Goal: Transaction & Acquisition: Purchase product/service

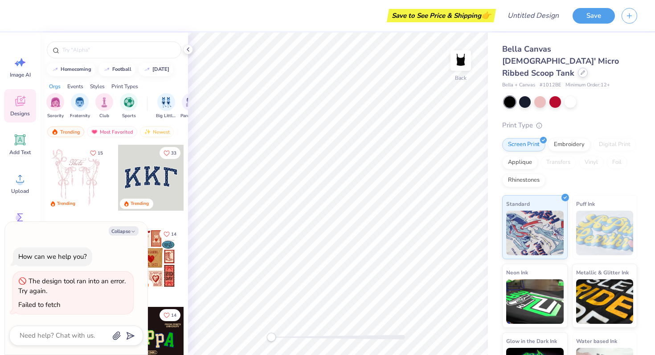
click at [578, 68] on div at bounding box center [583, 73] width 10 height 10
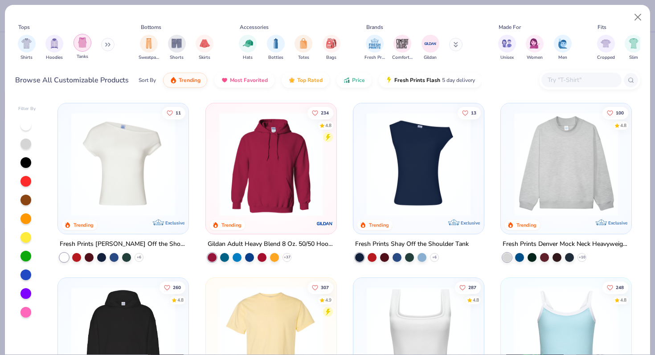
click at [82, 44] on img "filter for Tanks" at bounding box center [83, 42] width 10 height 10
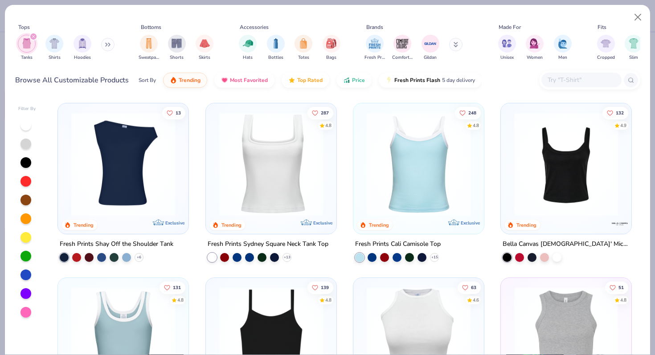
click at [432, 218] on div at bounding box center [419, 166] width 122 height 117
type textarea "x"
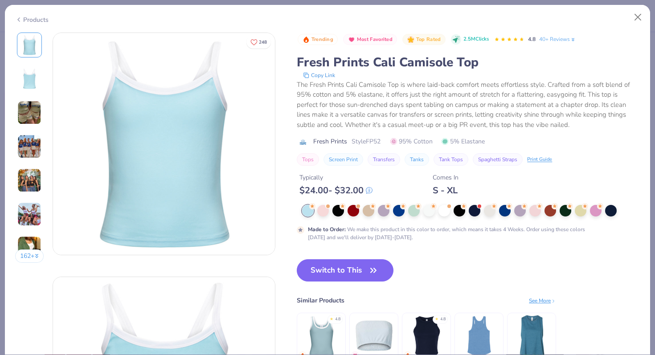
click at [34, 131] on div "162 +" at bounding box center [29, 151] width 29 height 237
click at [33, 111] on img at bounding box center [29, 113] width 24 height 24
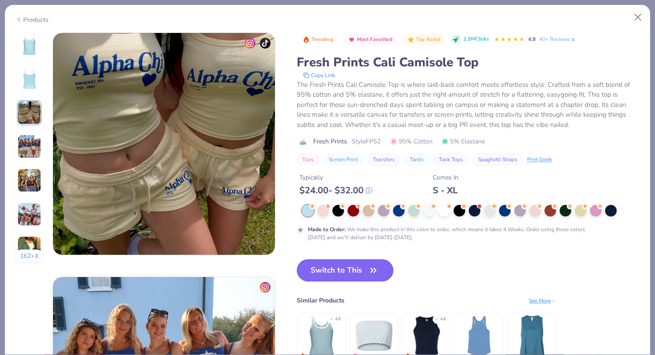
click at [30, 143] on img at bounding box center [29, 147] width 24 height 24
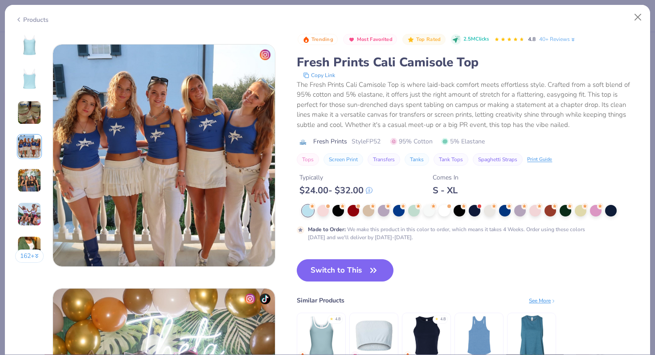
scroll to position [733, 0]
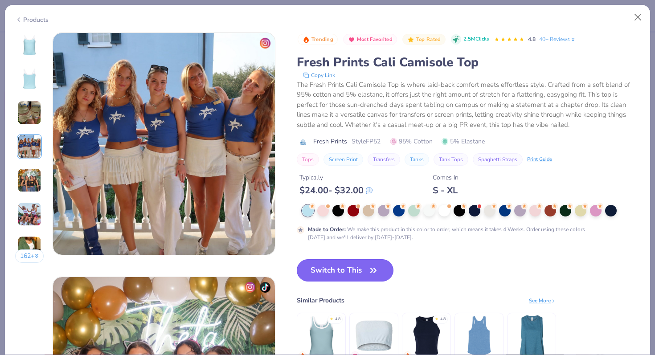
click at [359, 265] on button "Switch to This" at bounding box center [345, 270] width 97 height 22
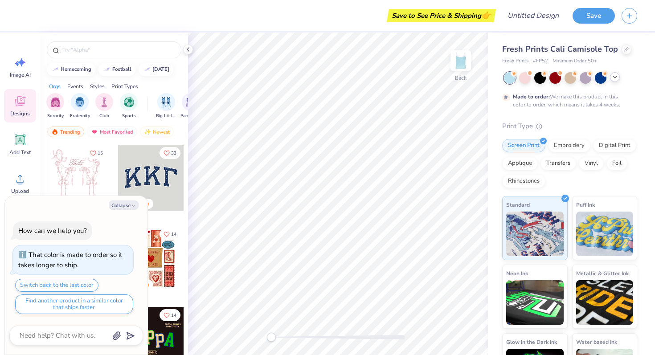
click at [616, 75] on icon at bounding box center [615, 77] width 7 height 7
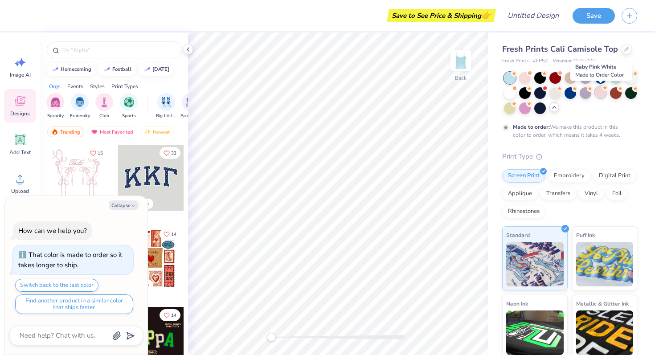
click at [597, 90] on div at bounding box center [601, 92] width 12 height 12
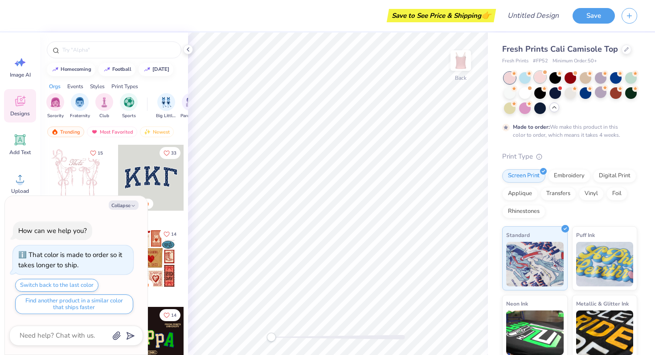
click at [541, 71] on div at bounding box center [541, 77] width 12 height 12
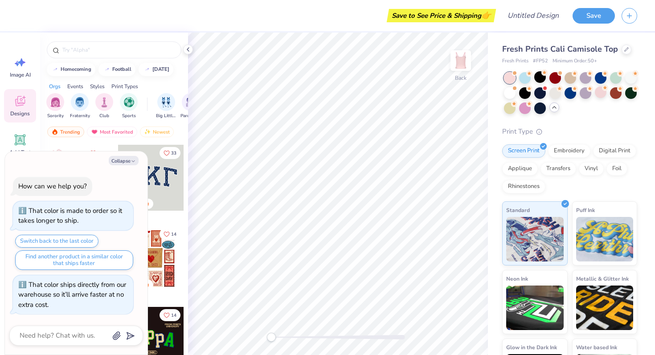
scroll to position [52, 0]
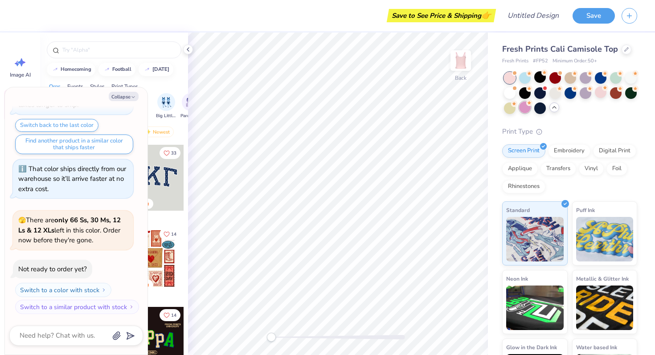
click at [530, 108] on div at bounding box center [525, 108] width 12 height 12
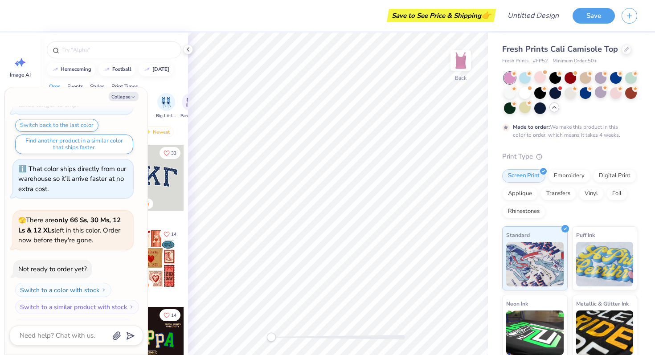
scroll to position [126, 0]
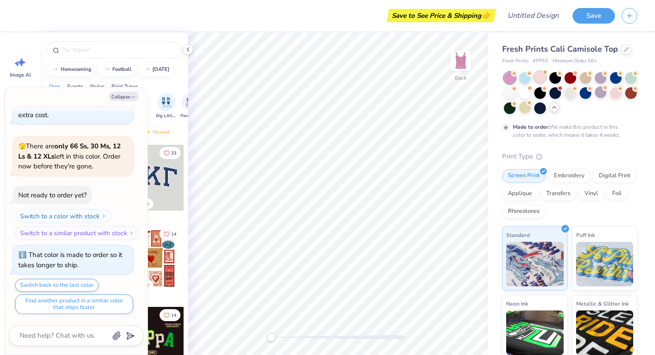
click at [542, 78] on div at bounding box center [541, 77] width 12 height 12
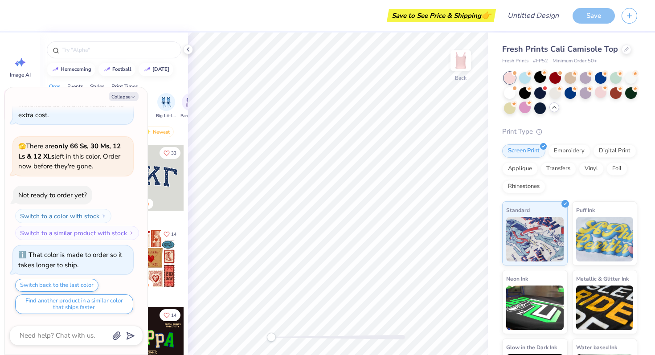
scroll to position [286, 0]
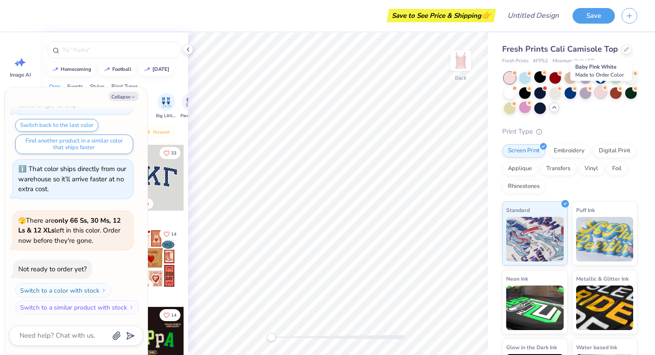
click at [605, 92] on div at bounding box center [601, 92] width 12 height 12
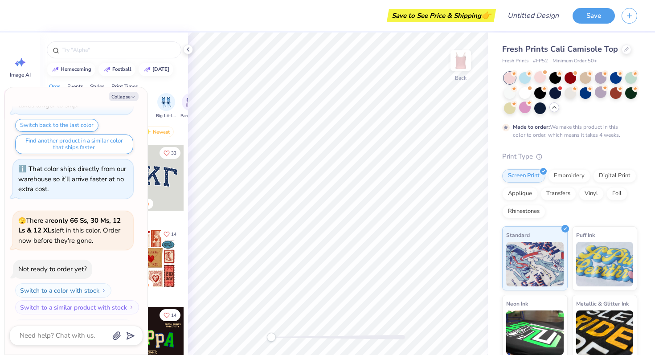
scroll to position [360, 0]
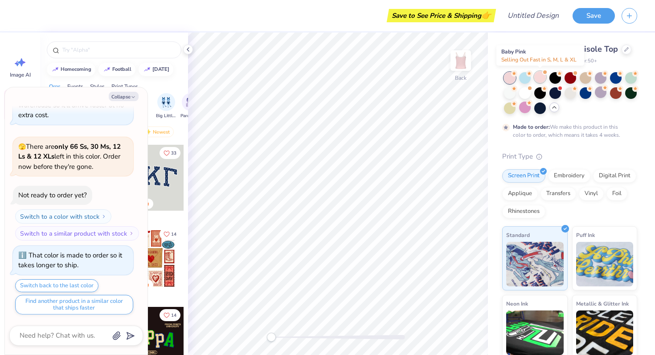
click at [539, 74] on div at bounding box center [541, 77] width 12 height 12
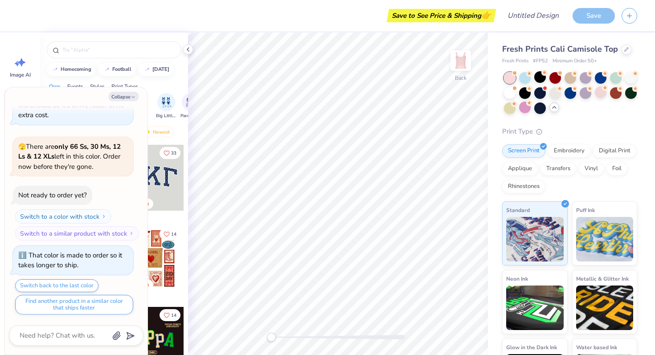
scroll to position [520, 0]
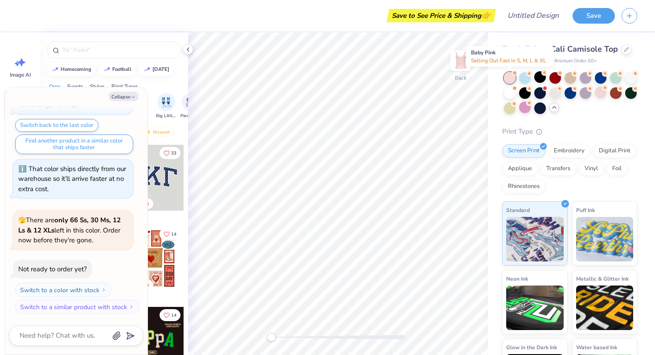
click at [513, 74] on div at bounding box center [515, 73] width 4 height 4
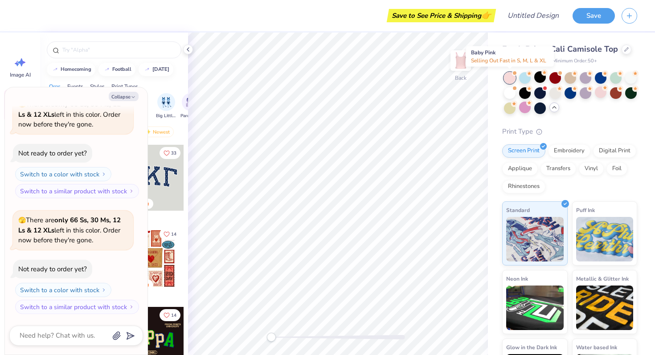
click at [512, 74] on span at bounding box center [514, 73] width 5 height 5
click at [599, 97] on div at bounding box center [601, 92] width 12 height 12
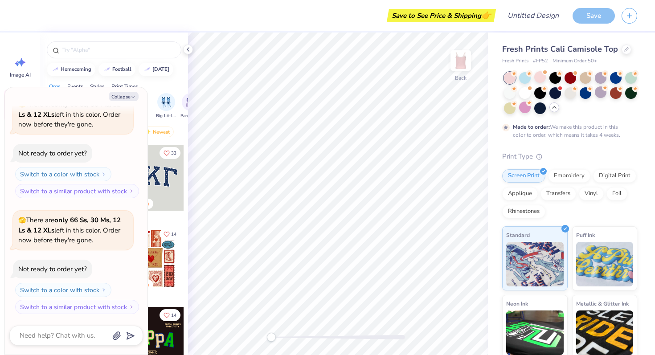
scroll to position [826, 0]
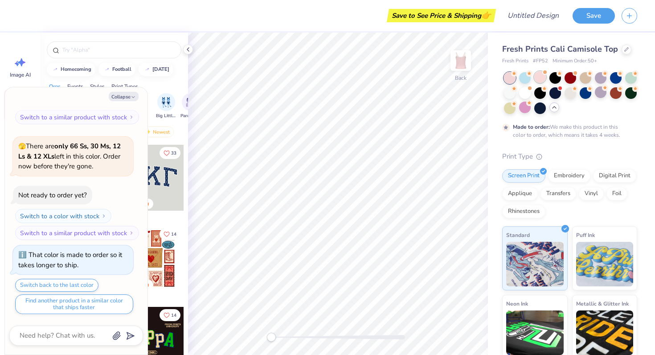
click at [541, 71] on div at bounding box center [541, 77] width 12 height 12
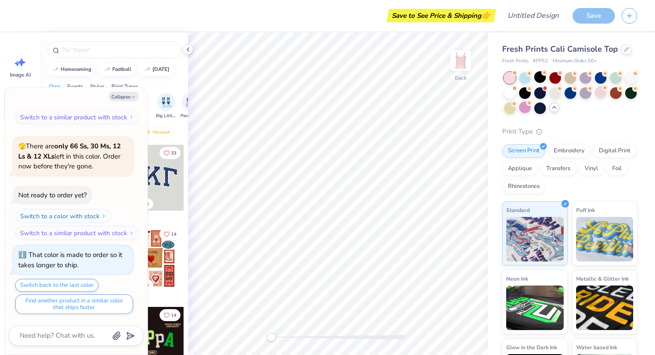
scroll to position [986, 0]
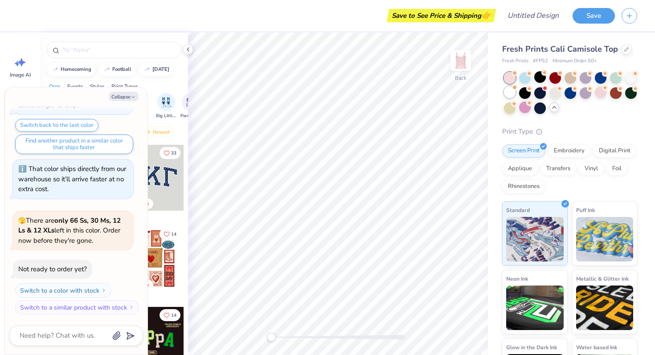
click at [515, 88] on div at bounding box center [515, 88] width 4 height 4
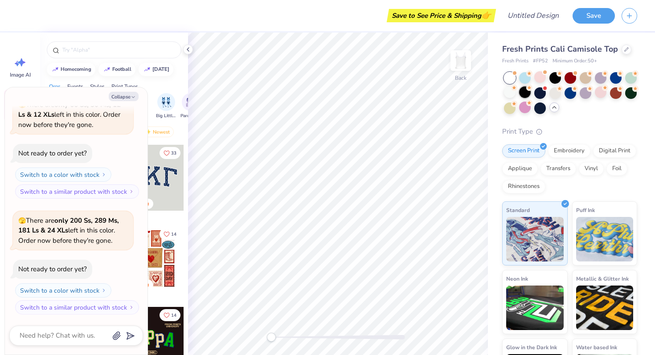
click at [524, 92] on div at bounding box center [525, 92] width 12 height 12
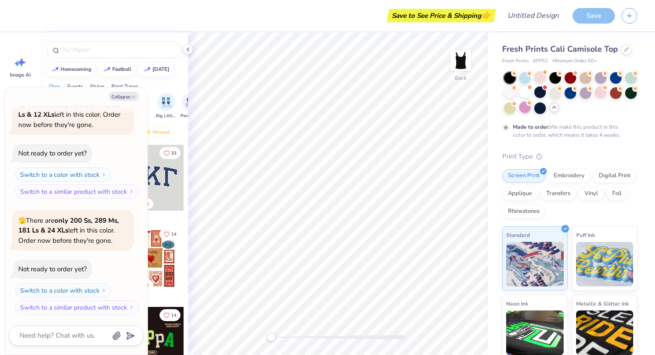
scroll to position [1176, 0]
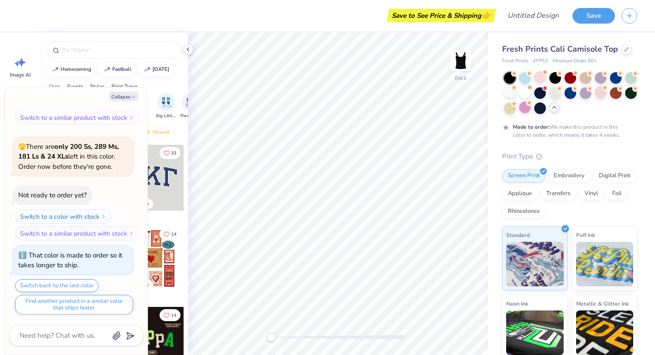
click at [545, 98] on div at bounding box center [570, 93] width 133 height 42
click at [542, 90] on div at bounding box center [541, 92] width 12 height 12
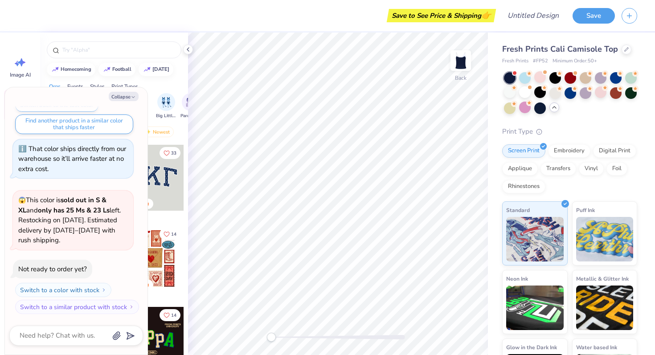
click at [548, 90] on div at bounding box center [570, 93] width 133 height 42
click at [553, 90] on div at bounding box center [556, 92] width 12 height 12
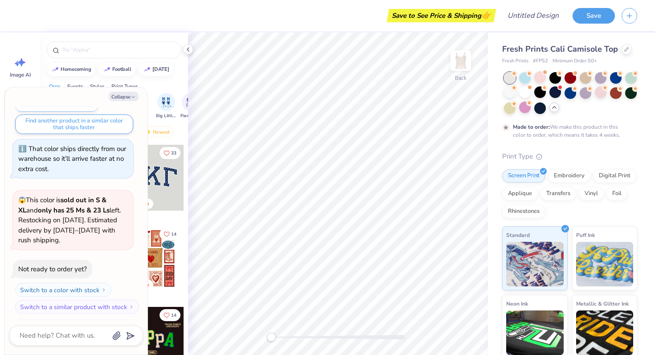
scroll to position [1431, 0]
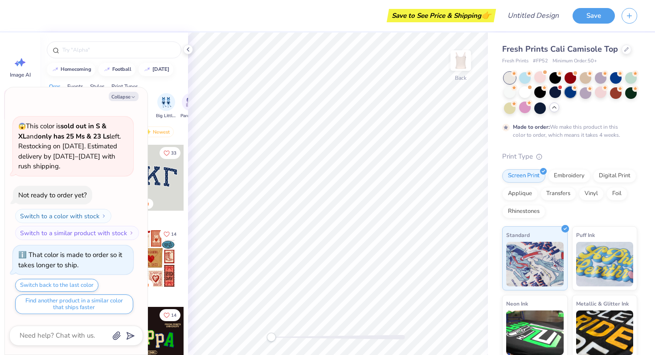
click at [568, 91] on div at bounding box center [571, 92] width 12 height 12
click at [575, 93] on div at bounding box center [571, 92] width 12 height 12
click at [589, 91] on div at bounding box center [586, 92] width 12 height 12
click at [535, 91] on div at bounding box center [541, 92] width 12 height 12
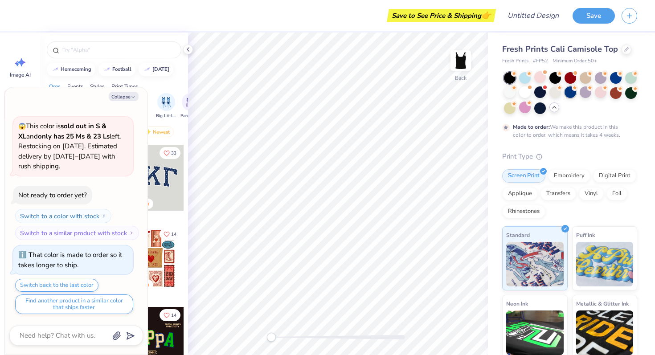
click at [567, 90] on div at bounding box center [571, 92] width 12 height 12
click at [541, 90] on div at bounding box center [541, 92] width 12 height 12
click at [520, 90] on div at bounding box center [525, 92] width 12 height 12
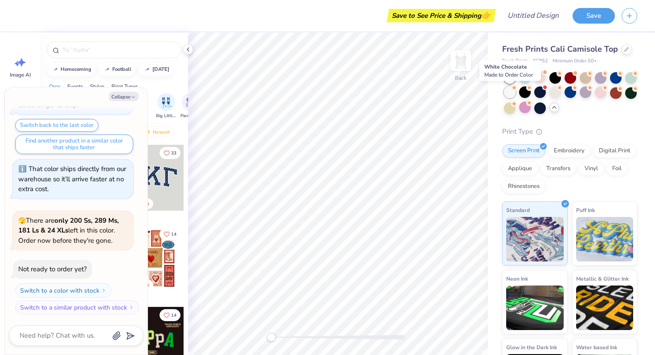
click at [510, 90] on div at bounding box center [510, 92] width 12 height 12
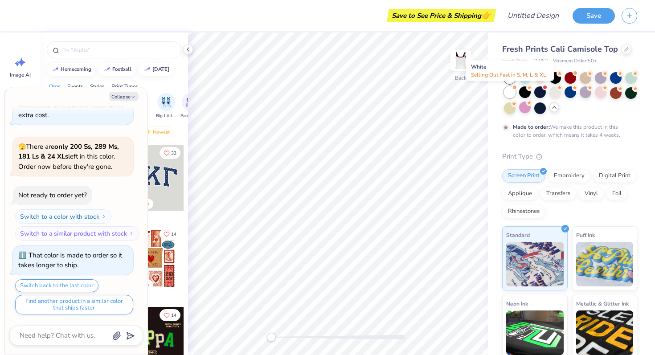
click at [513, 88] on span at bounding box center [514, 87] width 5 height 5
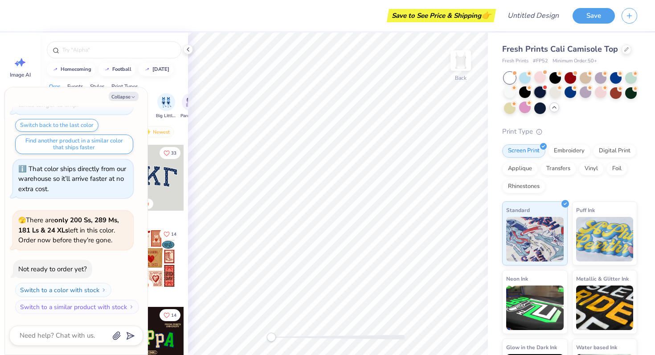
click at [536, 89] on div at bounding box center [541, 92] width 12 height 12
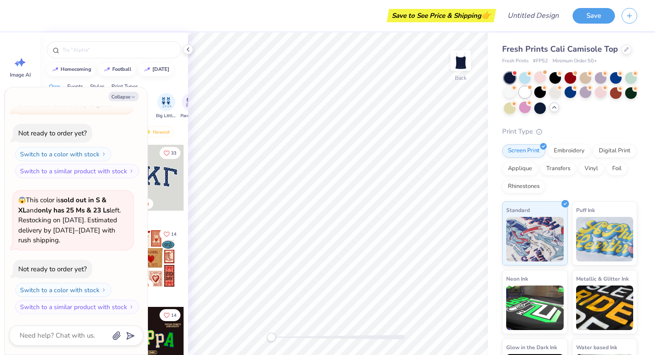
click at [530, 89] on span at bounding box center [529, 87] width 5 height 5
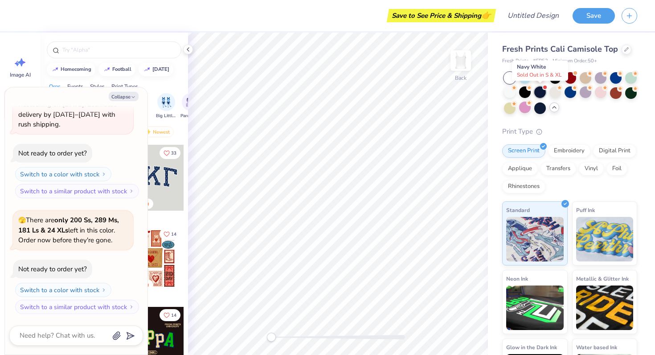
click at [539, 91] on div at bounding box center [541, 92] width 12 height 12
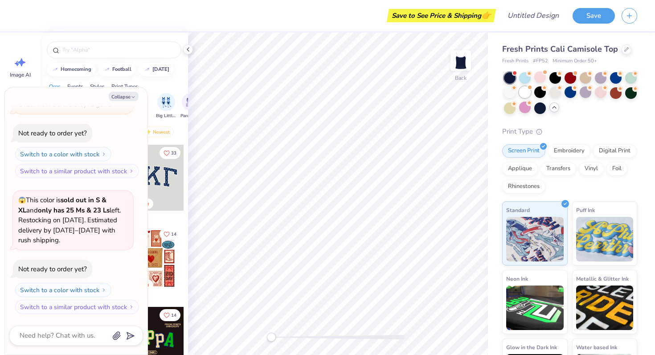
click at [522, 89] on div at bounding box center [525, 92] width 12 height 12
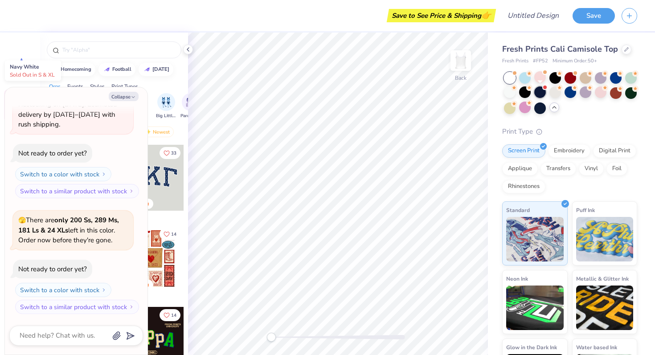
click at [539, 90] on div at bounding box center [541, 92] width 12 height 12
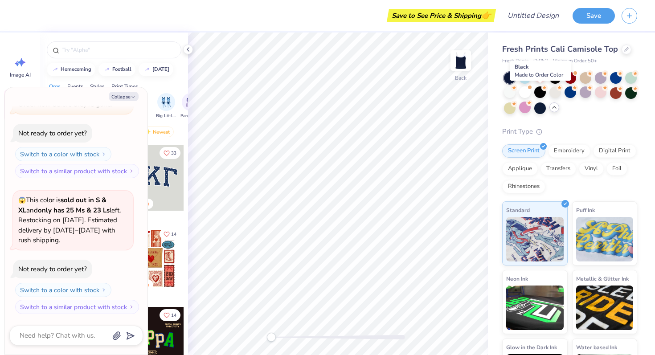
click at [539, 90] on div at bounding box center [541, 92] width 12 height 12
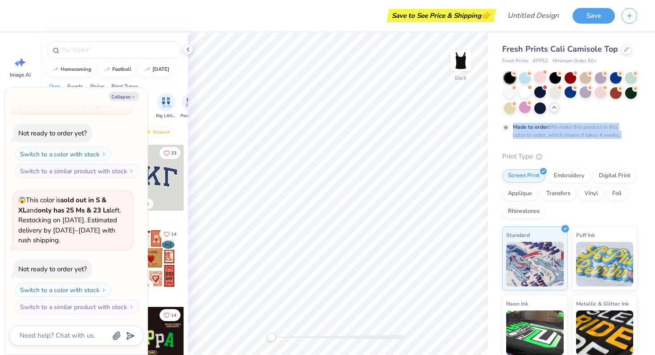
scroll to position [2539, 0]
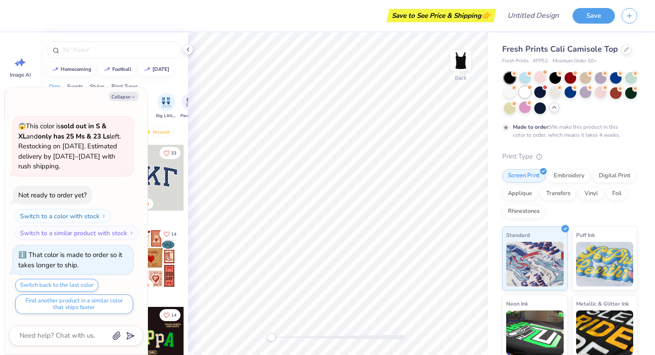
click at [527, 91] on div at bounding box center [525, 92] width 12 height 12
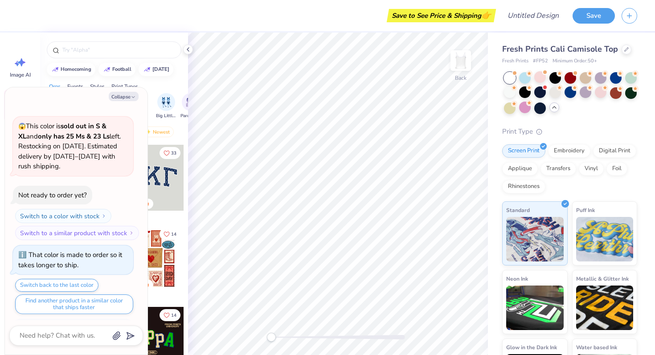
scroll to position [2699, 0]
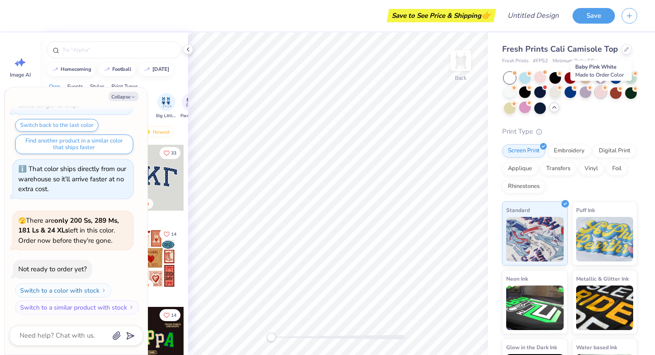
click at [597, 92] on div at bounding box center [601, 92] width 12 height 12
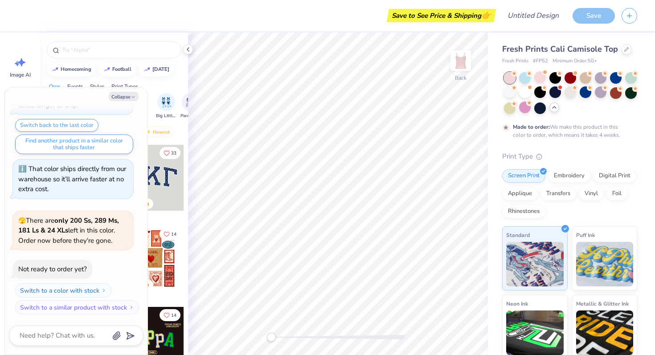
scroll to position [2773, 0]
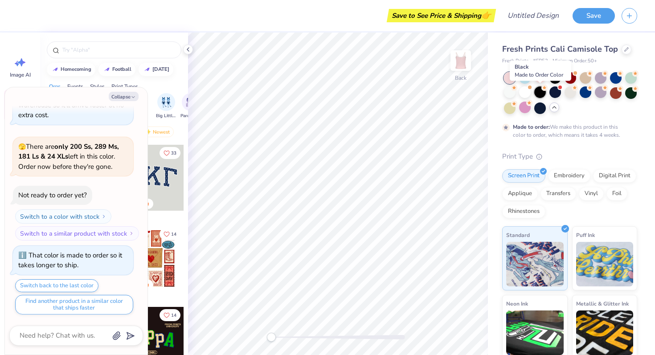
click at [544, 95] on div at bounding box center [541, 92] width 12 height 12
click at [594, 90] on div at bounding box center [570, 93] width 133 height 42
click at [597, 90] on div at bounding box center [601, 92] width 12 height 12
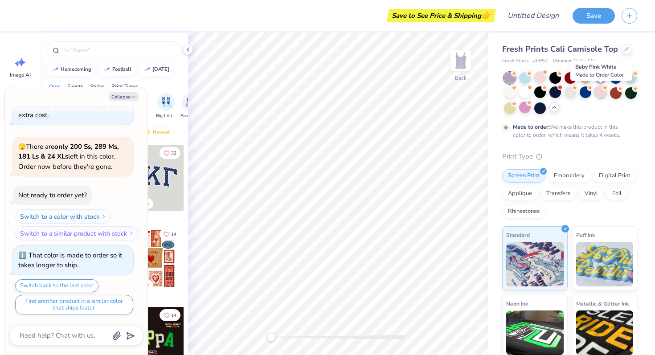
click at [596, 90] on div at bounding box center [601, 92] width 12 height 12
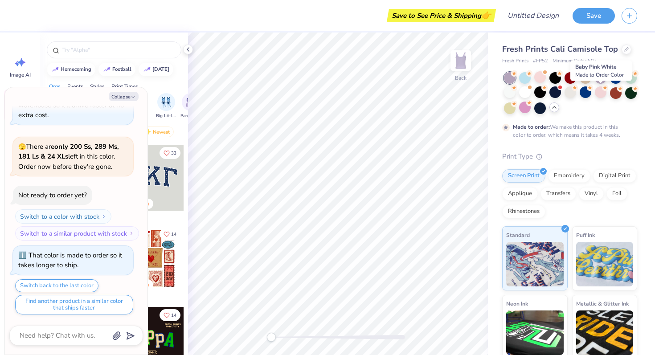
click at [596, 90] on div at bounding box center [601, 92] width 12 height 12
click at [554, 94] on div at bounding box center [556, 92] width 12 height 12
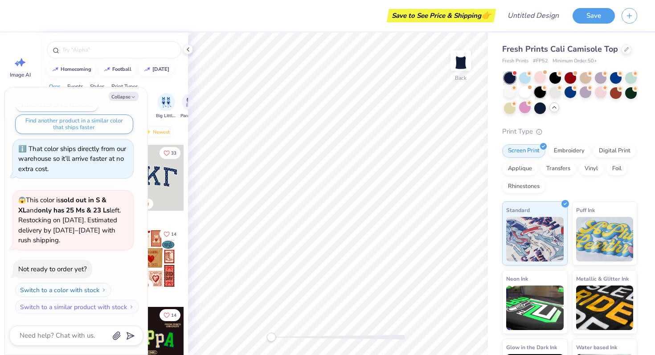
click at [536, 94] on div at bounding box center [541, 92] width 12 height 12
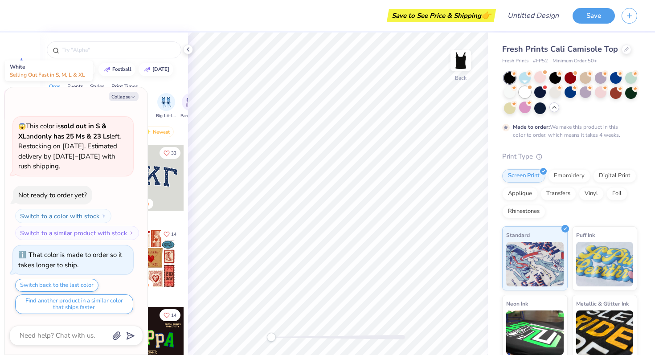
click at [525, 89] on div at bounding box center [525, 92] width 12 height 12
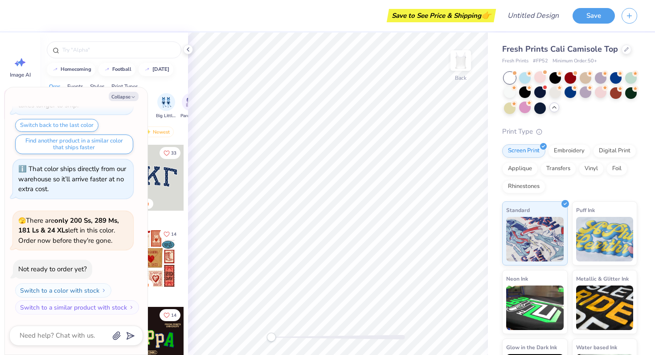
click at [502, 88] on div at bounding box center [569, 93] width 135 height 42
click at [512, 90] on icon at bounding box center [514, 88] width 6 height 6
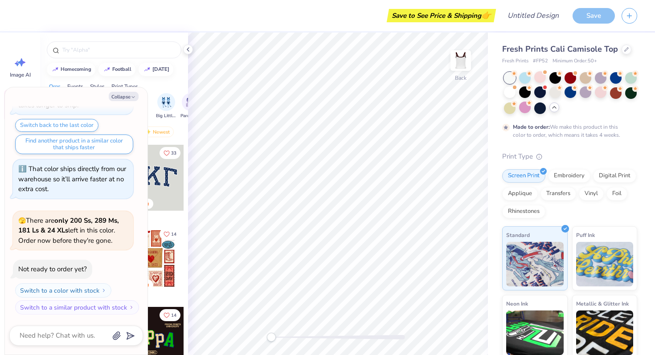
scroll to position [3262, 0]
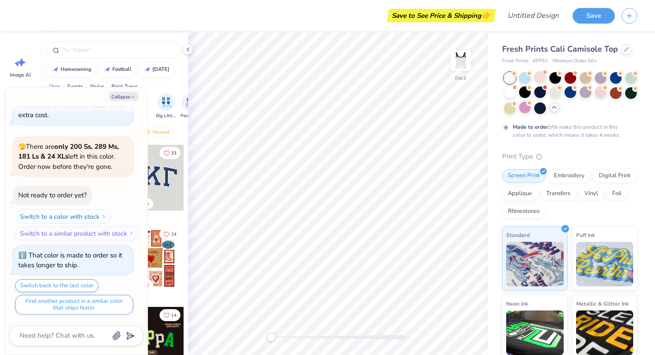
click at [508, 72] on div at bounding box center [510, 78] width 12 height 12
click at [509, 76] on div at bounding box center [510, 78] width 12 height 12
click at [508, 75] on div at bounding box center [510, 78] width 12 height 12
click at [522, 76] on div at bounding box center [525, 77] width 12 height 12
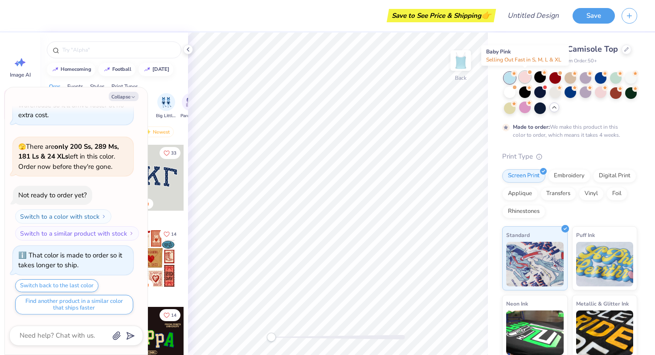
click at [527, 76] on div at bounding box center [525, 77] width 12 height 12
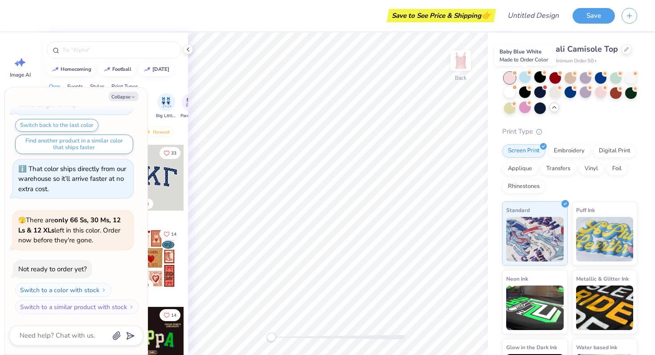
click at [527, 76] on div at bounding box center [525, 77] width 12 height 12
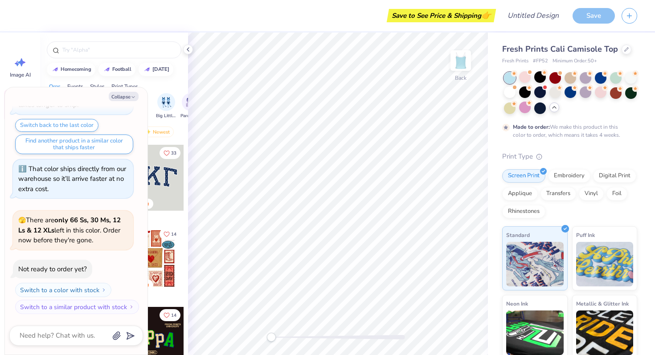
scroll to position [3496, 0]
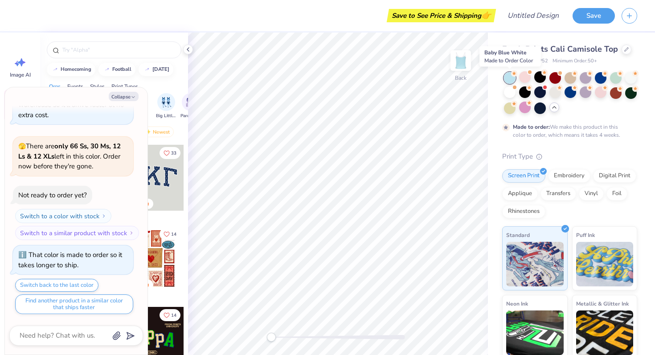
click at [508, 76] on div at bounding box center [510, 78] width 12 height 12
click at [525, 76] on div at bounding box center [525, 77] width 12 height 12
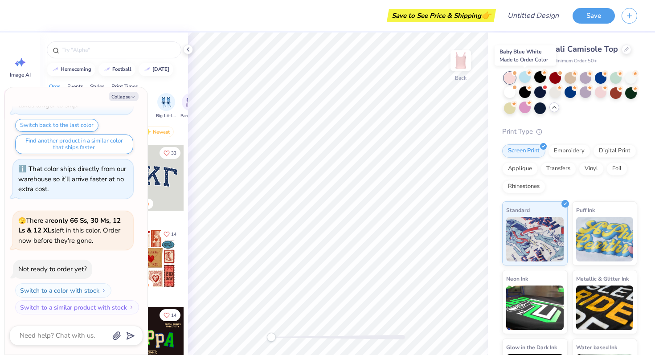
click at [525, 76] on div at bounding box center [525, 77] width 12 height 12
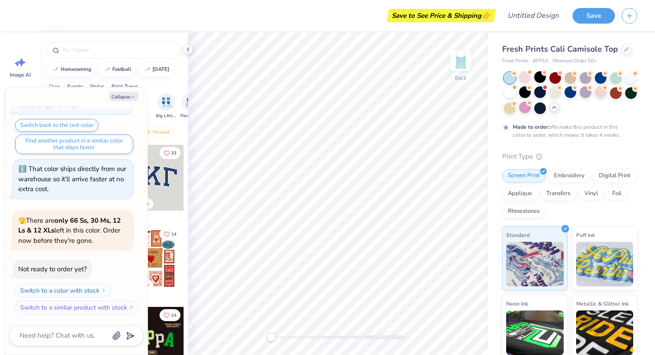
scroll to position [3731, 0]
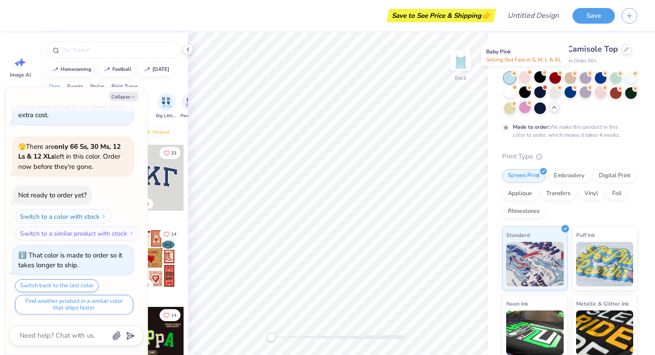
click at [525, 76] on div at bounding box center [525, 77] width 12 height 12
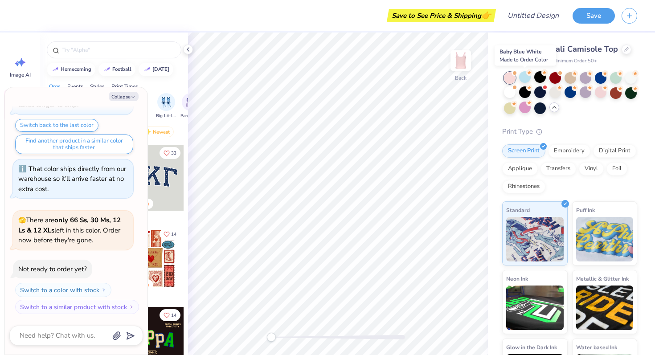
click at [525, 76] on div at bounding box center [525, 77] width 12 height 12
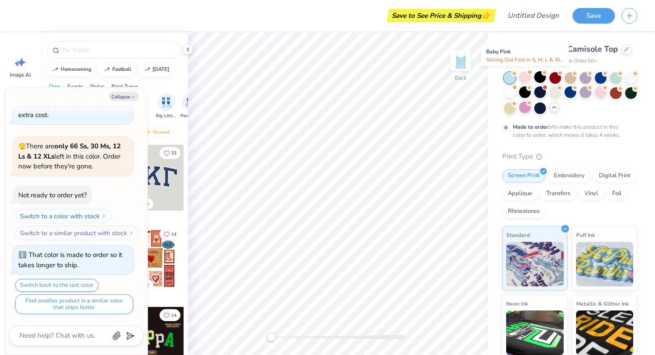
click at [525, 76] on div at bounding box center [525, 77] width 12 height 12
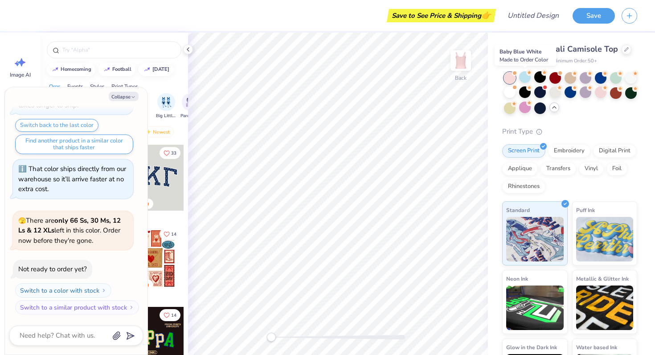
click at [525, 76] on div at bounding box center [525, 77] width 12 height 12
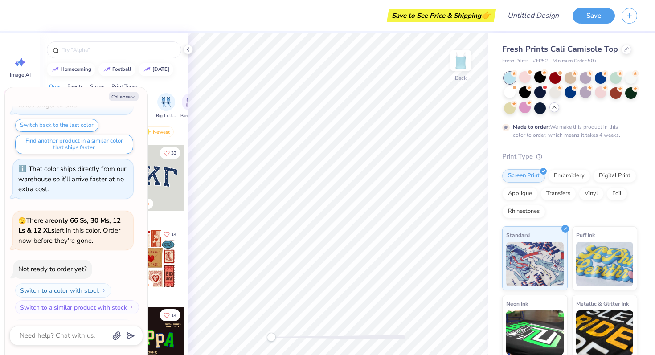
scroll to position [4199, 0]
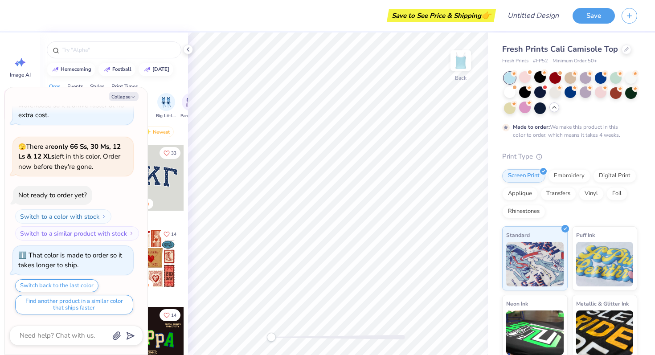
click at [511, 76] on icon at bounding box center [514, 73] width 6 height 6
click at [535, 82] on div at bounding box center [541, 77] width 12 height 12
click at [529, 79] on div at bounding box center [525, 77] width 12 height 12
click at [544, 75] on div at bounding box center [541, 77] width 12 height 12
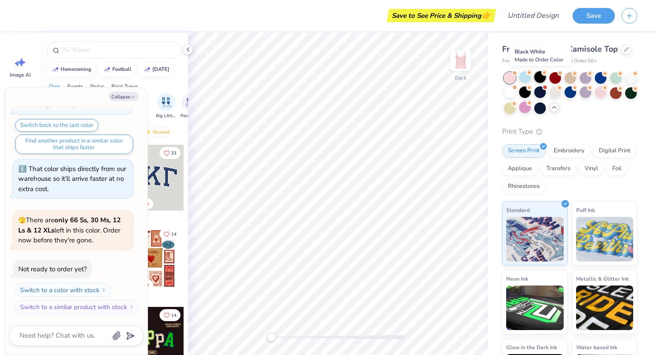
click at [544, 76] on div at bounding box center [541, 77] width 12 height 12
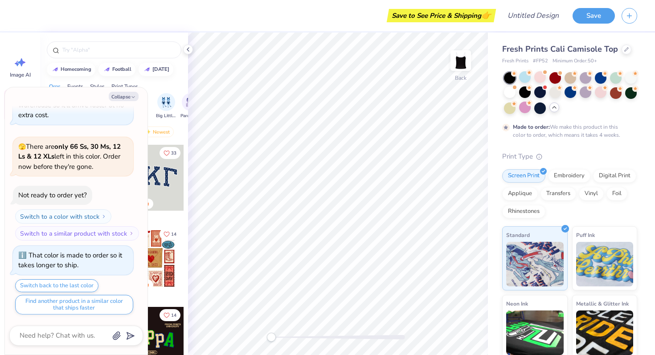
click at [544, 76] on div at bounding box center [541, 77] width 12 height 12
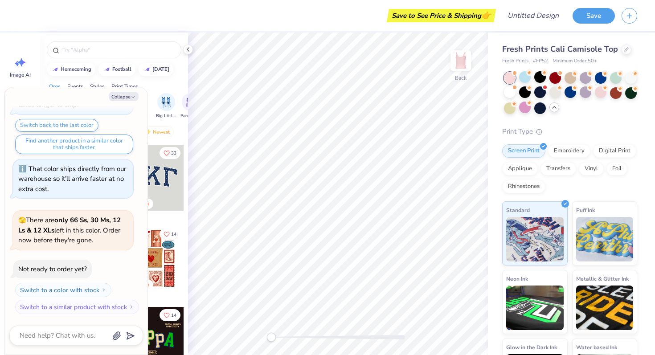
click at [544, 76] on div at bounding box center [541, 77] width 12 height 12
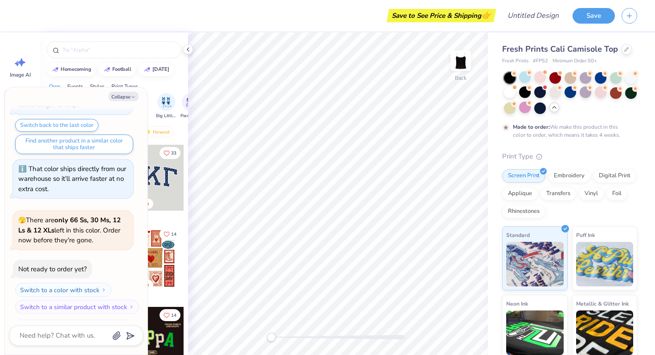
scroll to position [4902, 0]
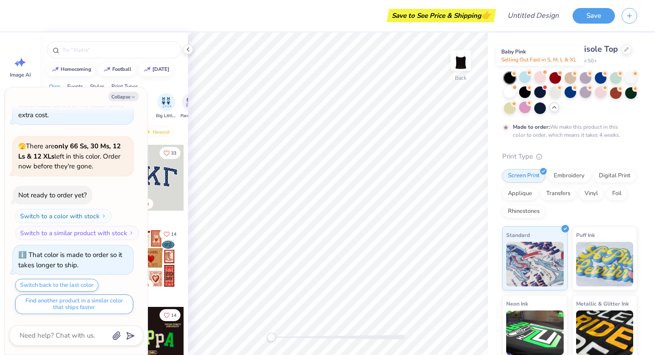
click at [544, 76] on div at bounding box center [541, 77] width 12 height 12
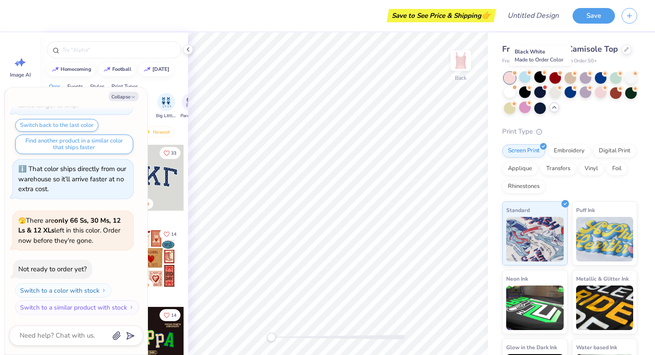
click at [544, 76] on div at bounding box center [541, 77] width 12 height 12
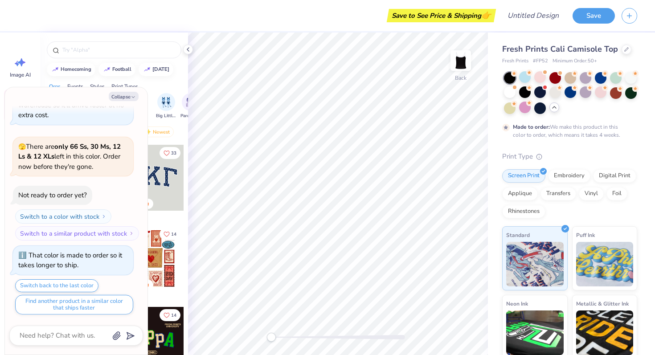
click at [544, 76] on div at bounding box center [541, 77] width 12 height 12
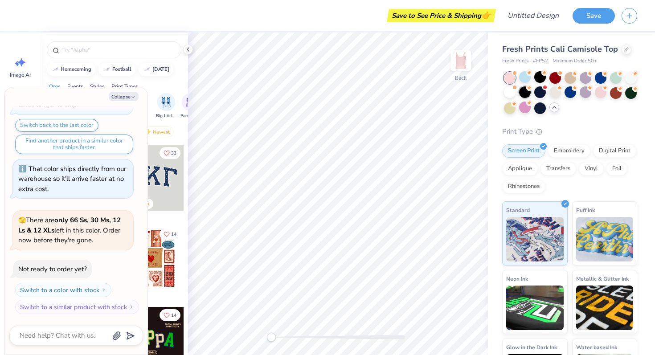
click at [529, 87] on icon at bounding box center [530, 87] width 4 height 3
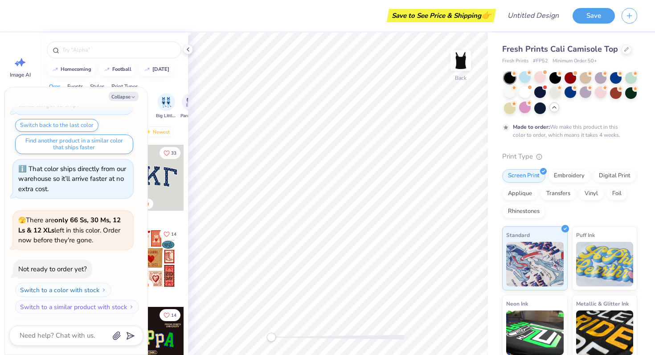
scroll to position [5371, 0]
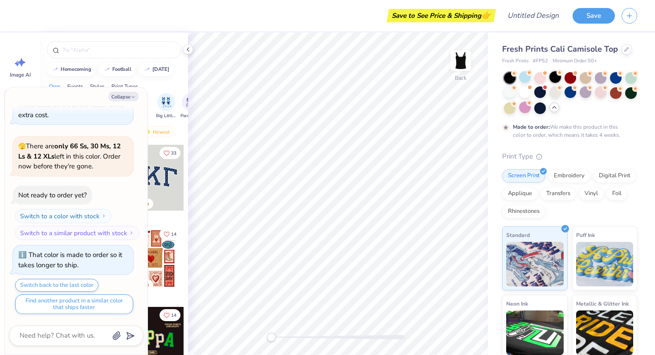
click at [552, 74] on div at bounding box center [556, 77] width 12 height 12
click at [603, 85] on div at bounding box center [570, 93] width 133 height 42
click at [602, 86] on icon at bounding box center [605, 88] width 6 height 6
click at [610, 91] on div at bounding box center [616, 92] width 12 height 12
click at [621, 91] on circle at bounding box center [621, 88] width 6 height 6
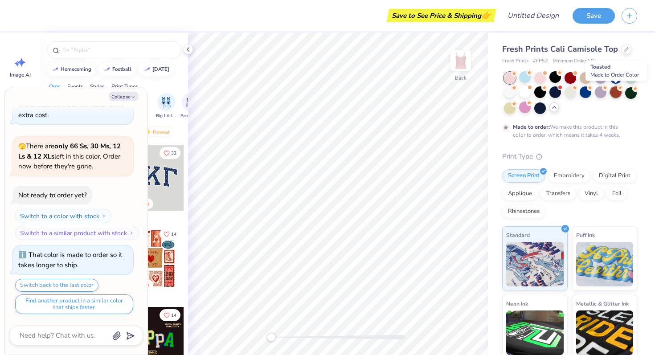
click at [623, 91] on icon at bounding box center [621, 88] width 6 height 6
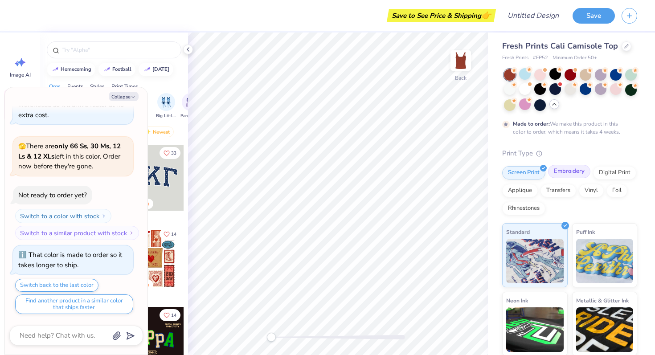
scroll to position [0, 0]
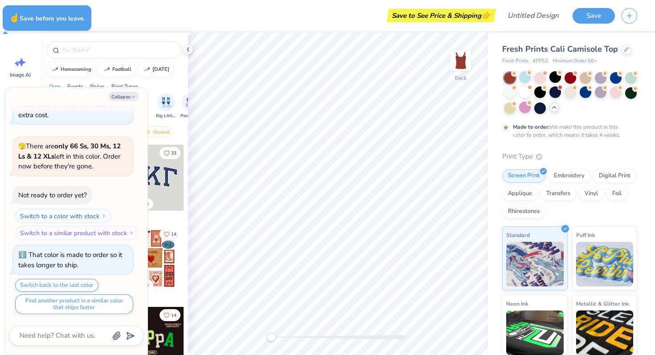
type textarea "x"
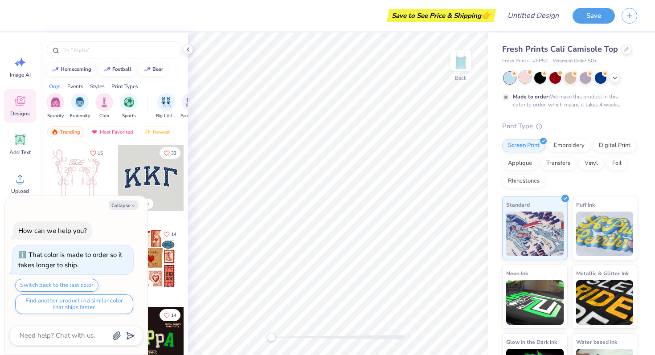
click at [529, 80] on div at bounding box center [525, 77] width 12 height 12
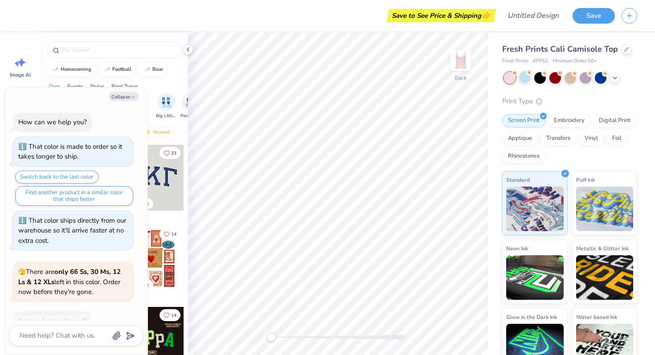
scroll to position [52, 0]
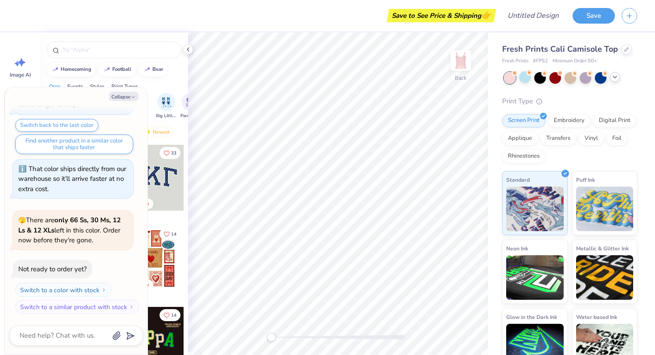
click at [614, 75] on icon at bounding box center [615, 77] width 7 height 7
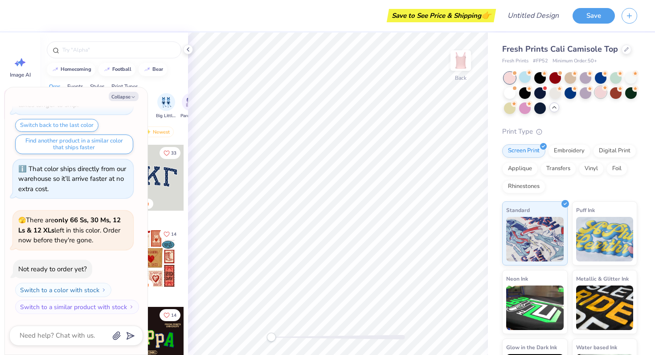
click at [595, 95] on div at bounding box center [601, 92] width 12 height 12
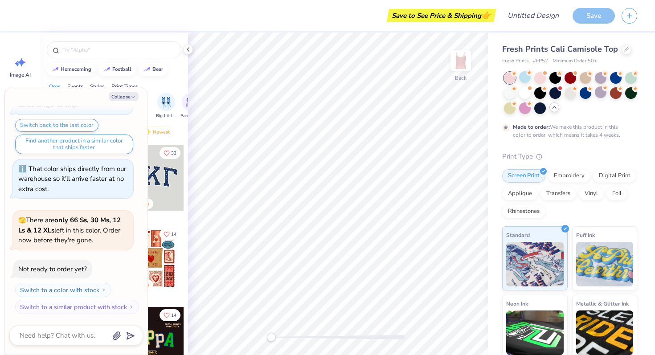
scroll to position [126, 0]
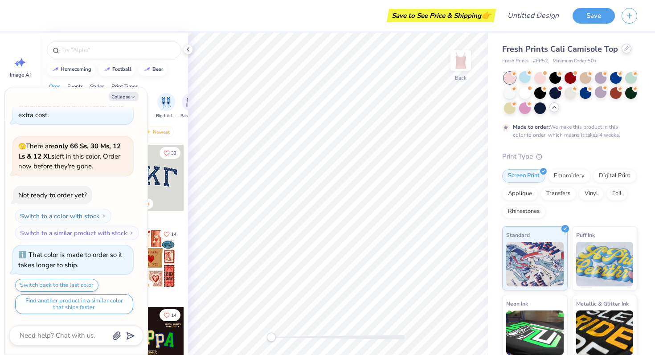
click at [626, 51] on div at bounding box center [627, 49] width 10 height 10
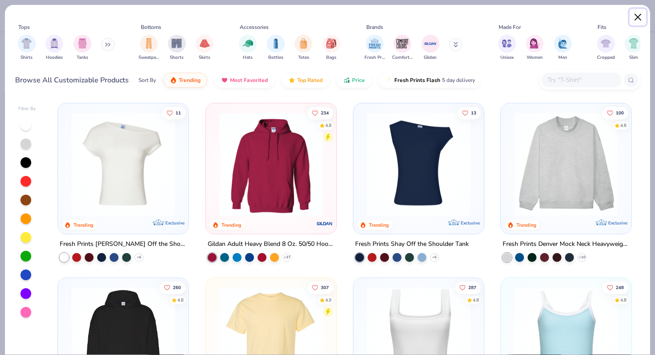
click at [639, 12] on button "Close" at bounding box center [638, 17] width 17 height 17
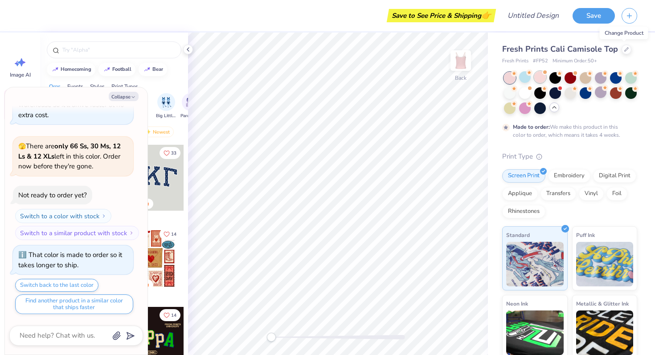
click at [543, 78] on div at bounding box center [541, 77] width 12 height 12
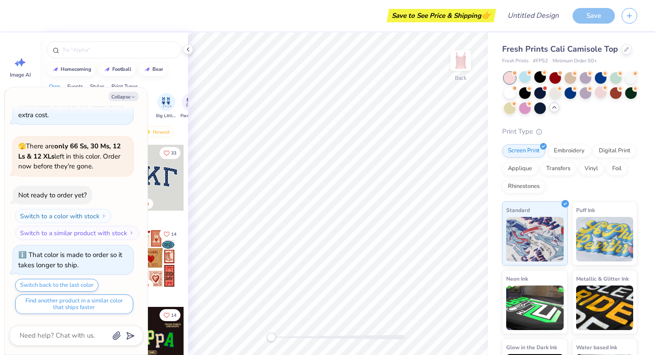
scroll to position [286, 0]
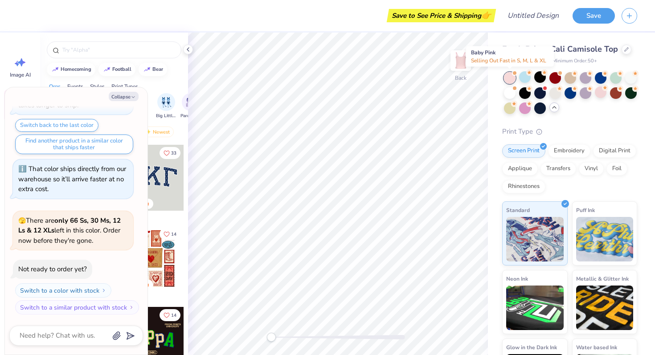
click at [513, 76] on div at bounding box center [510, 78] width 12 height 12
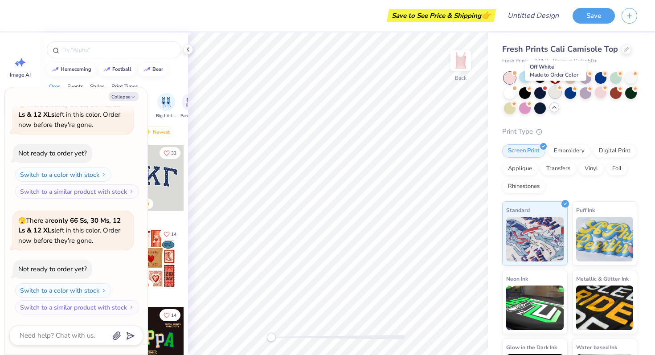
click at [559, 95] on div at bounding box center [556, 92] width 12 height 12
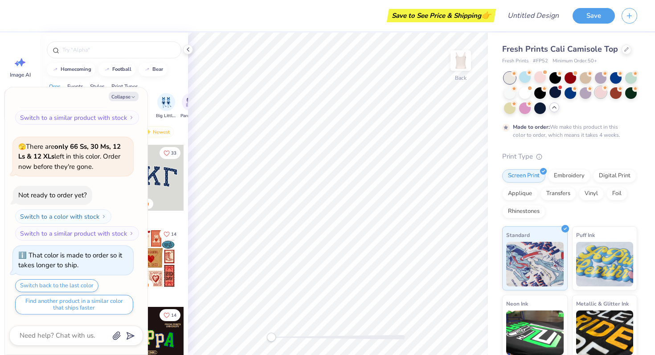
click at [601, 91] on div at bounding box center [601, 92] width 12 height 12
click at [537, 73] on div at bounding box center [541, 77] width 12 height 12
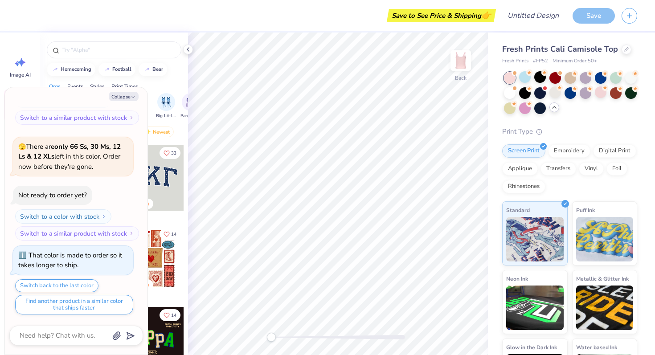
scroll to position [636, 0]
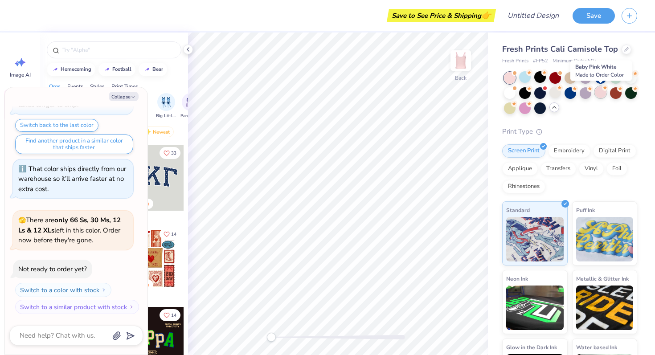
click at [604, 86] on circle at bounding box center [605, 88] width 6 height 6
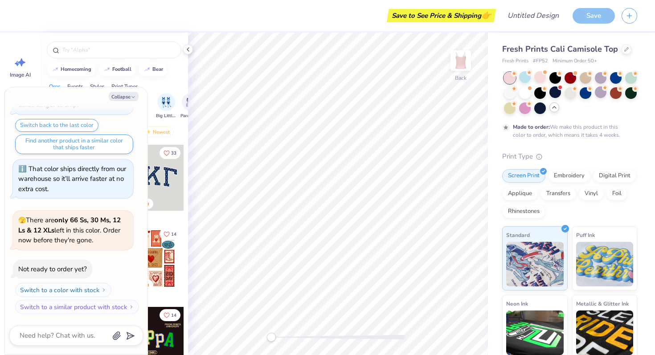
scroll to position [710, 0]
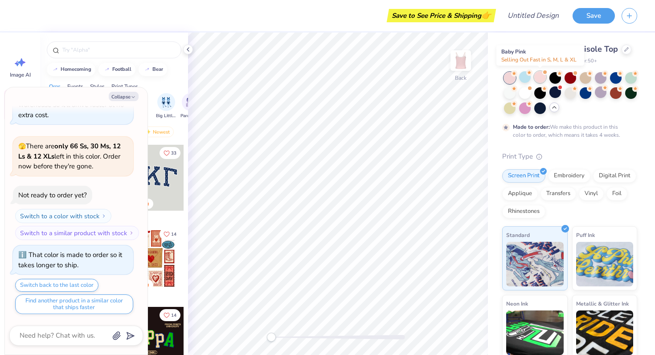
click at [543, 73] on span at bounding box center [545, 72] width 5 height 5
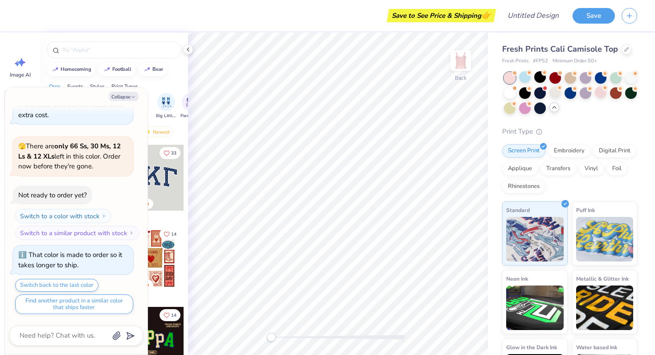
type textarea "x"
